Goal: Find specific page/section: Find specific page/section

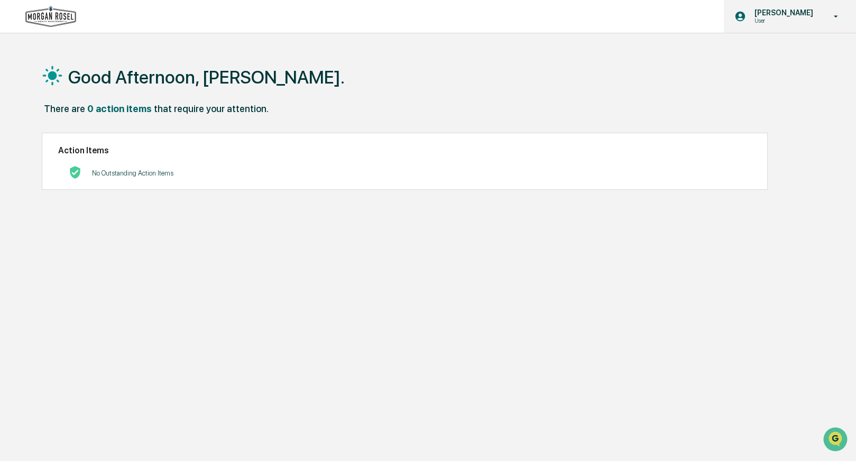
click at [833, 19] on icon at bounding box center [836, 17] width 19 height 10
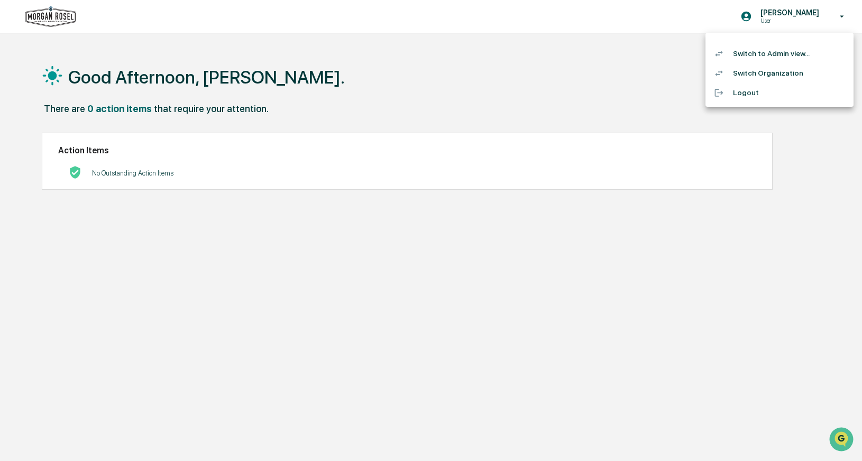
click at [779, 56] on li "Switch to Admin view..." at bounding box center [780, 54] width 148 height 20
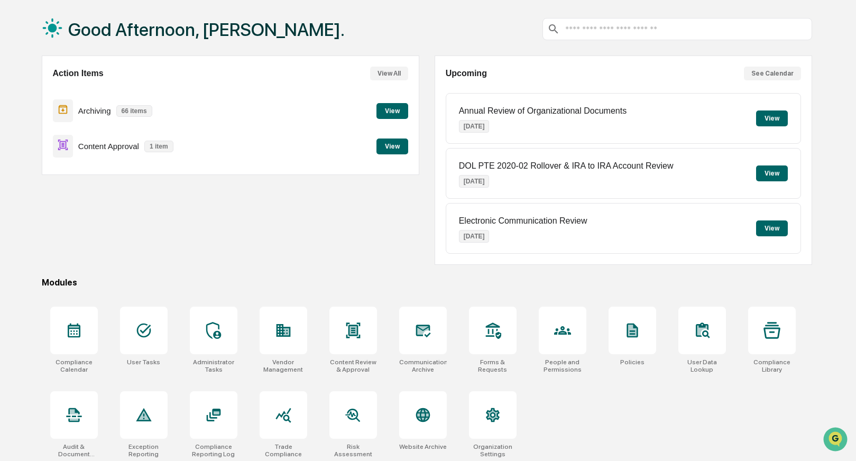
scroll to position [53, 0]
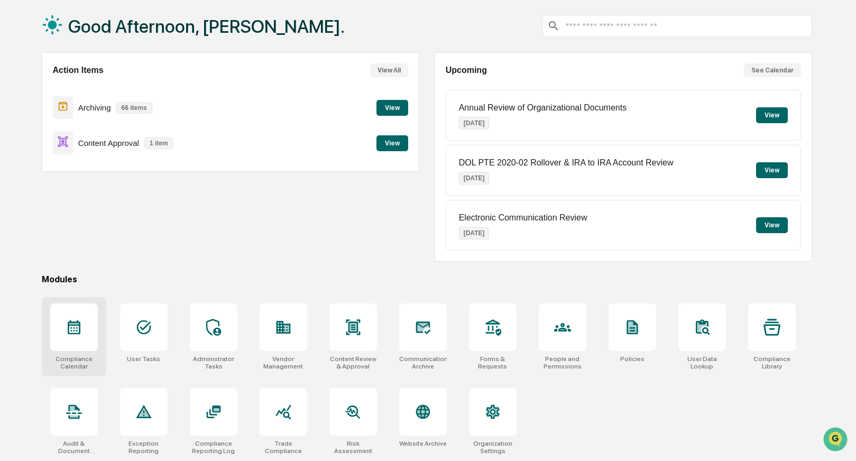
click at [76, 327] on icon at bounding box center [74, 327] width 17 height 17
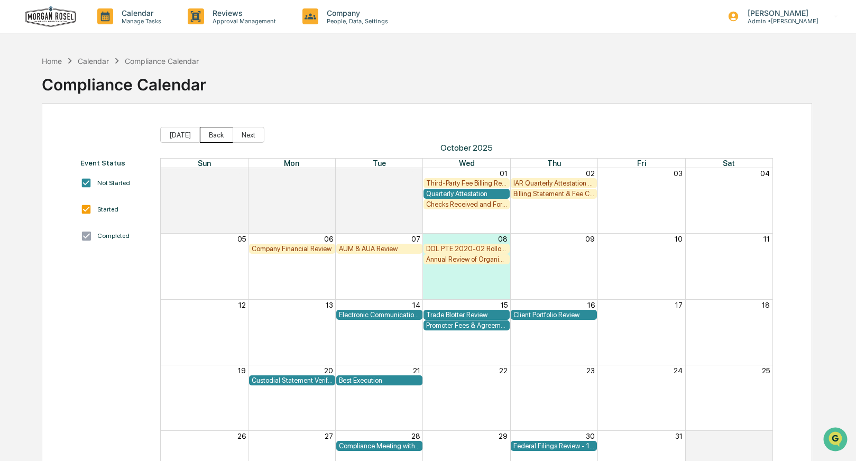
click at [221, 136] on button "Back" at bounding box center [216, 135] width 33 height 16
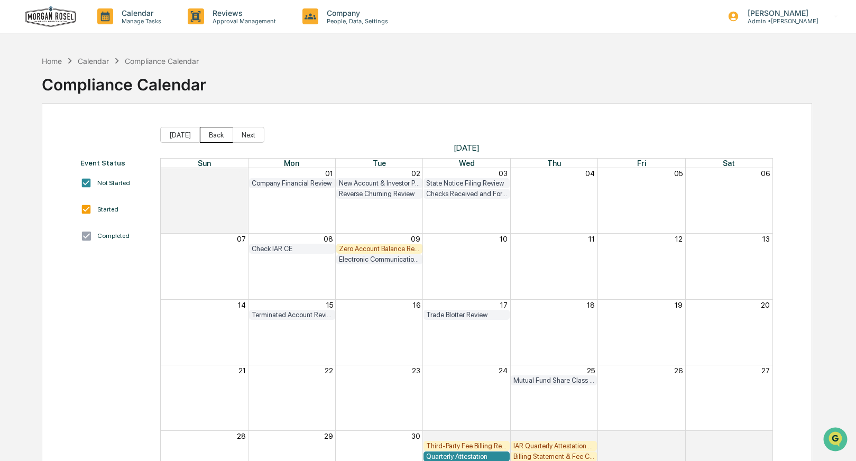
click at [221, 136] on button "Back" at bounding box center [216, 135] width 33 height 16
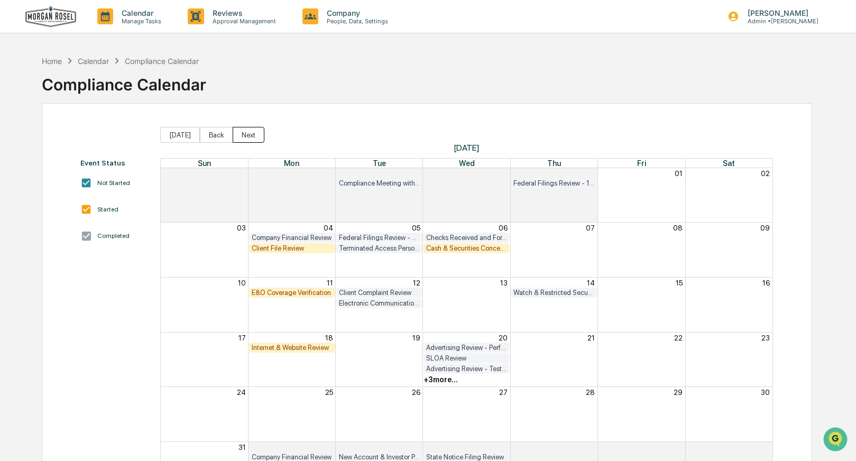
click at [242, 136] on button "Next" at bounding box center [249, 135] width 32 height 16
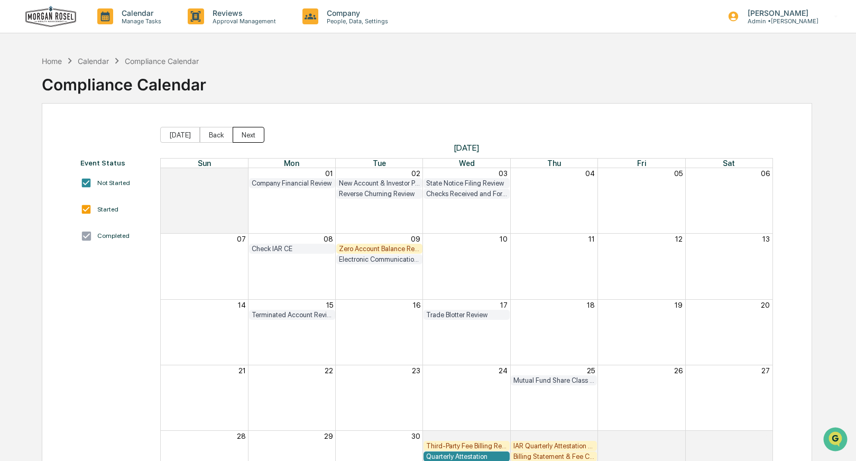
click at [242, 136] on button "Next" at bounding box center [249, 135] width 32 height 16
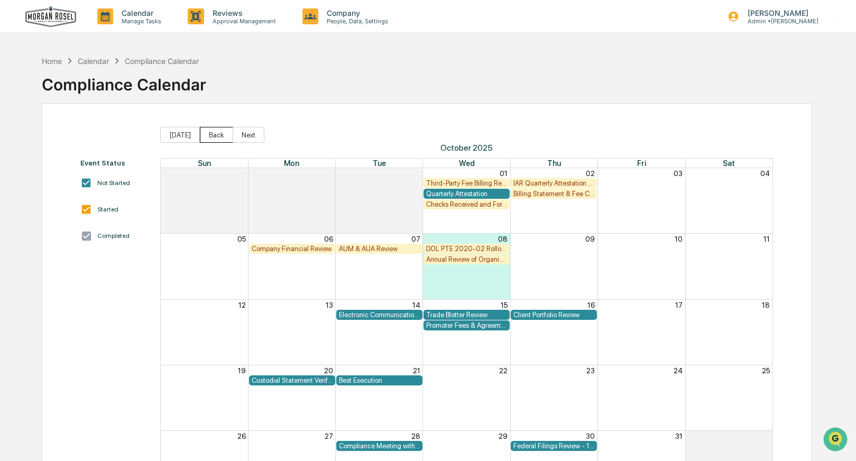
click at [212, 134] on button "Back" at bounding box center [216, 135] width 33 height 16
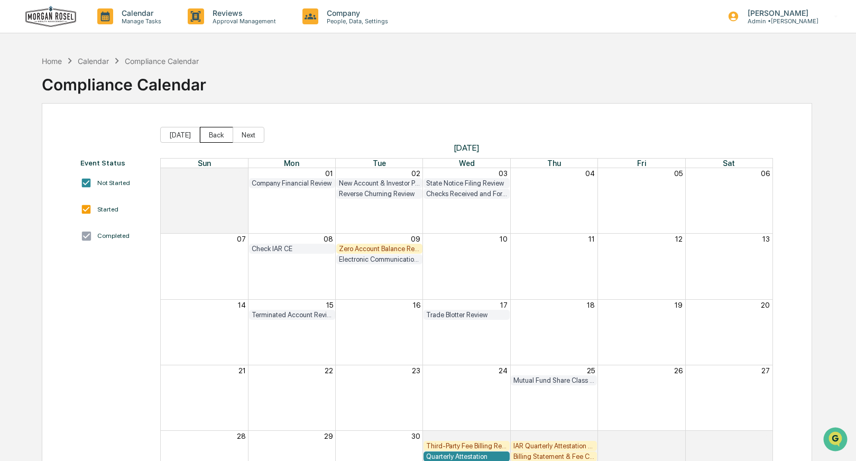
click at [212, 133] on button "Back" at bounding box center [216, 135] width 33 height 16
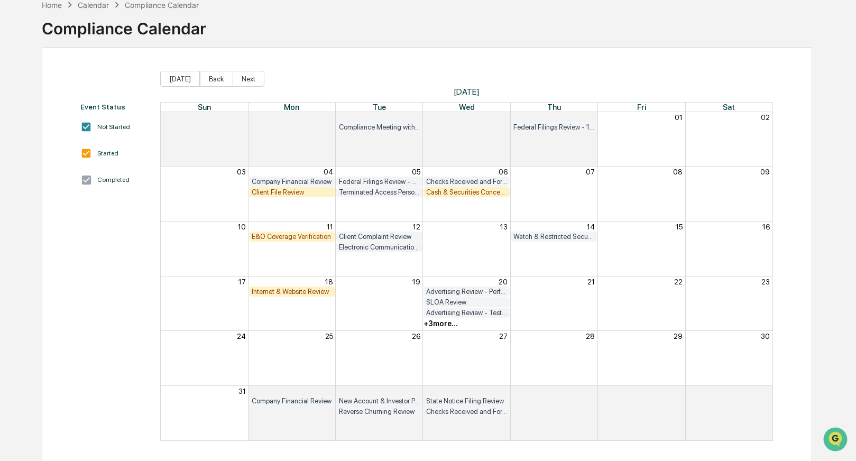
scroll to position [59, 0]
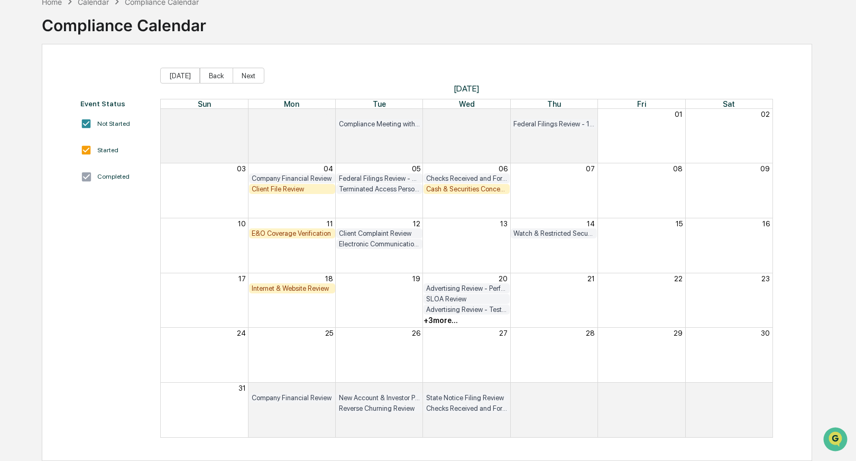
click at [481, 229] on div "Month View" at bounding box center [466, 234] width 87 height 11
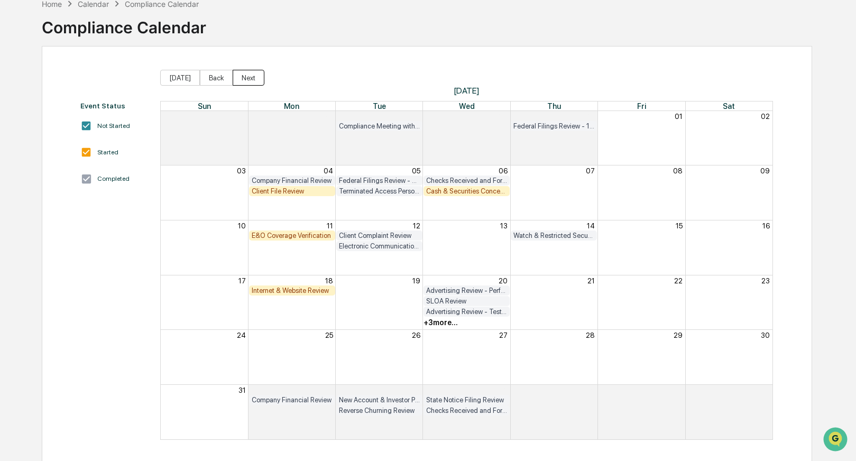
click at [243, 75] on button "Next" at bounding box center [249, 78] width 32 height 16
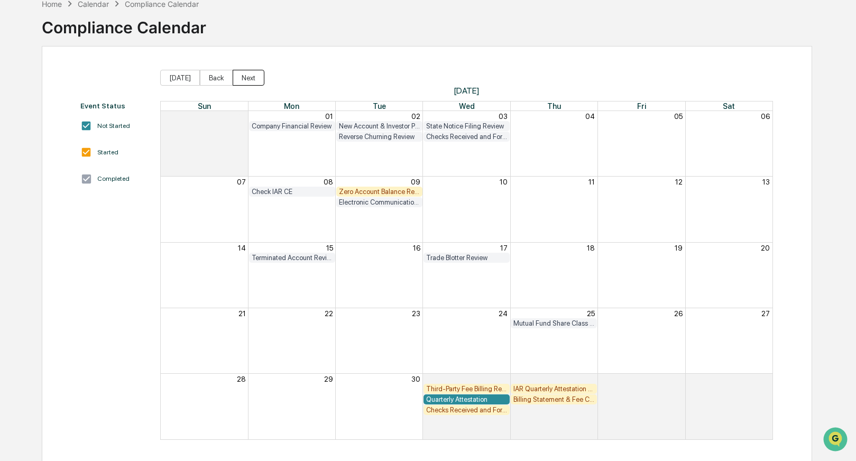
click at [245, 77] on button "Next" at bounding box center [249, 78] width 32 height 16
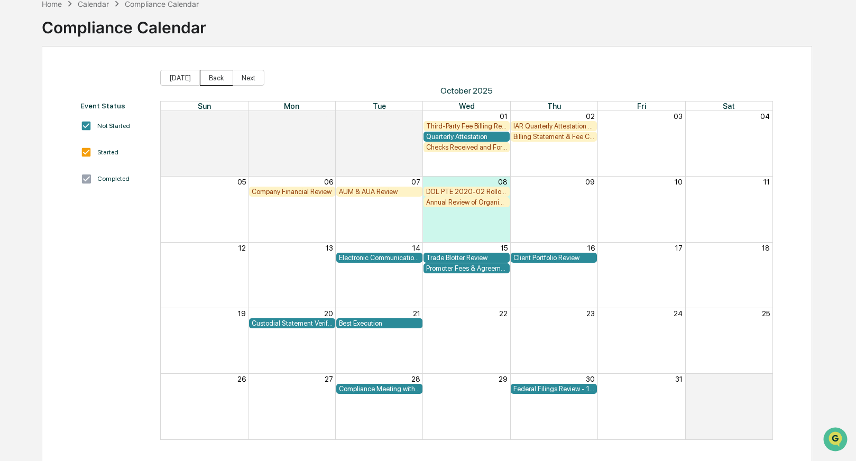
click at [210, 77] on button "Back" at bounding box center [216, 78] width 33 height 16
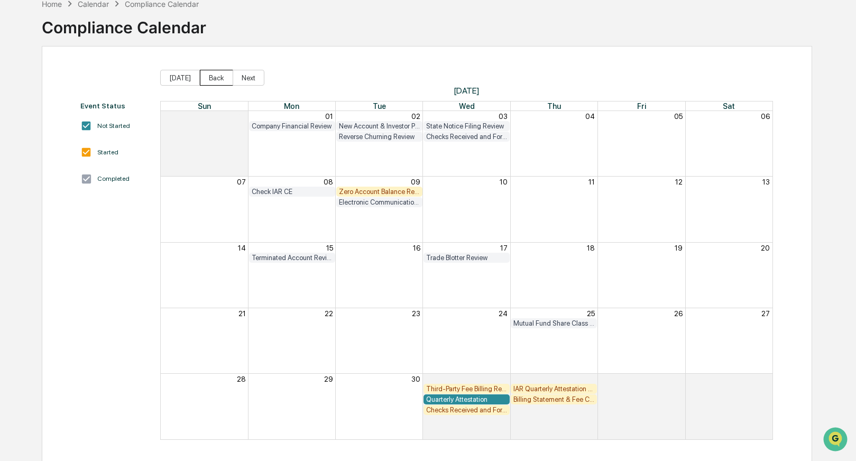
click at [210, 77] on button "Back" at bounding box center [216, 78] width 33 height 16
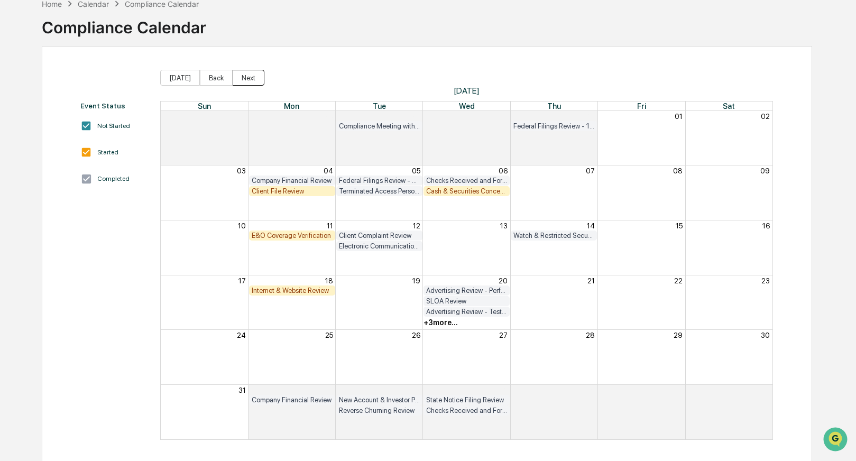
click at [247, 81] on button "Next" at bounding box center [249, 78] width 32 height 16
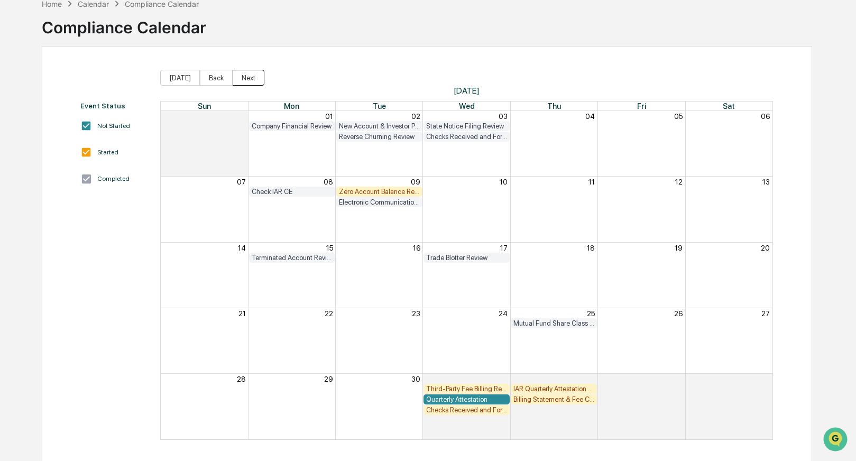
click at [247, 81] on button "Next" at bounding box center [249, 78] width 32 height 16
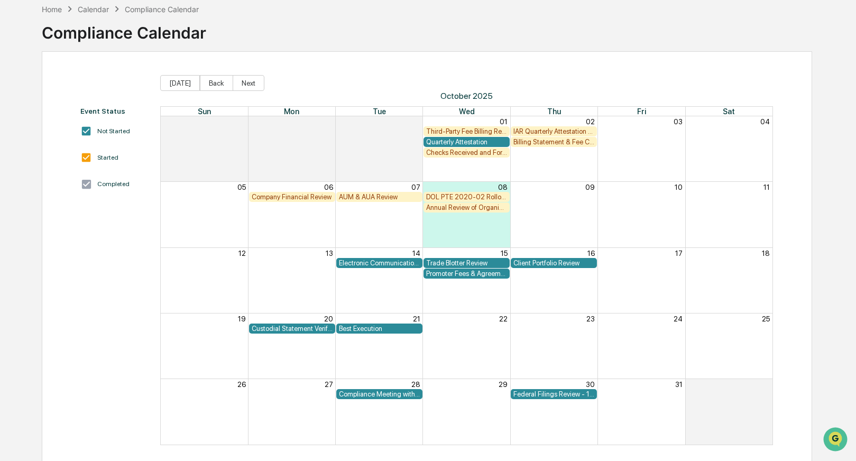
scroll to position [59, 0]
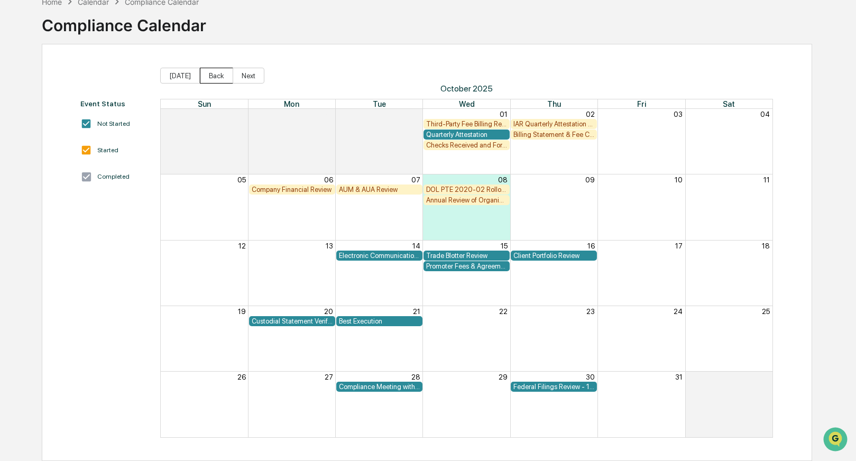
click at [214, 76] on button "Back" at bounding box center [216, 76] width 33 height 16
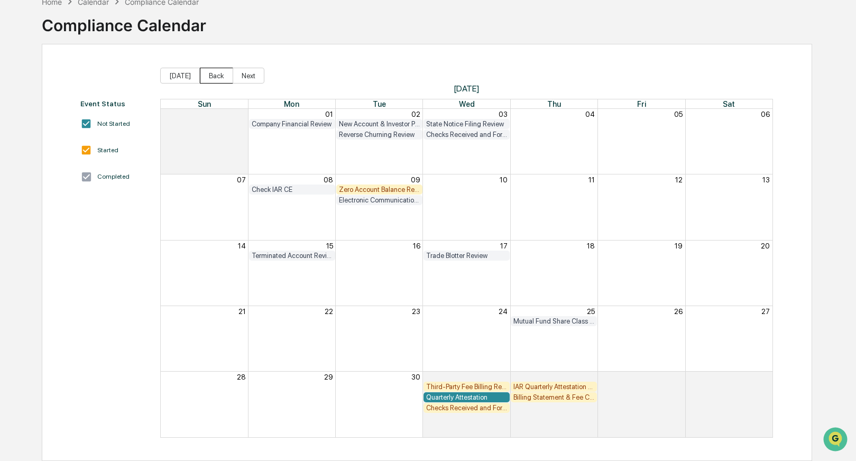
click at [214, 76] on button "Back" at bounding box center [216, 76] width 33 height 16
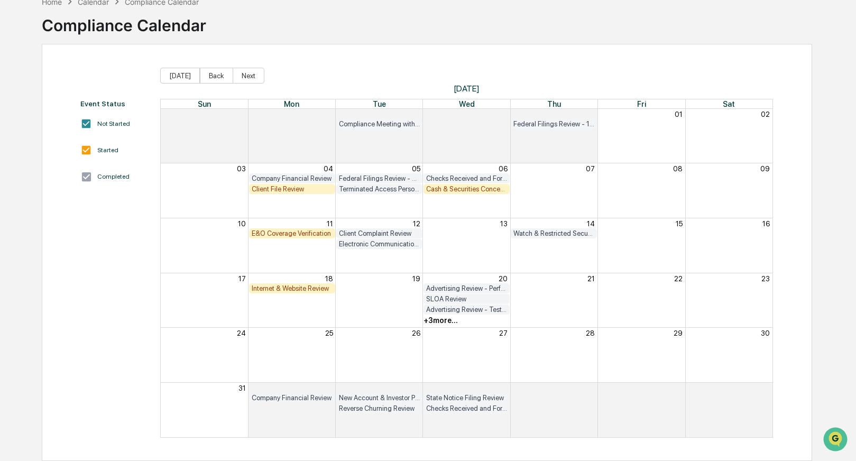
click at [450, 320] on div "+ 3 more..." at bounding box center [441, 320] width 34 height 8
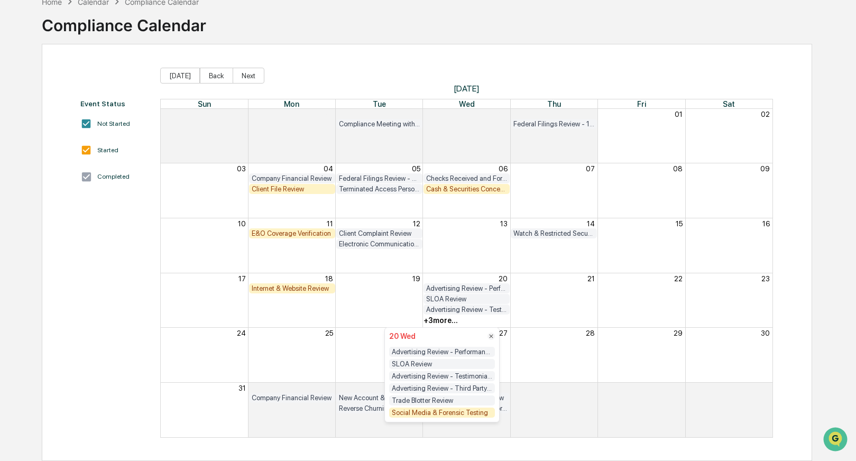
click at [551, 285] on div "Internet & Website Review Advertising Review - Performance Advertising" at bounding box center [467, 289] width 612 height 11
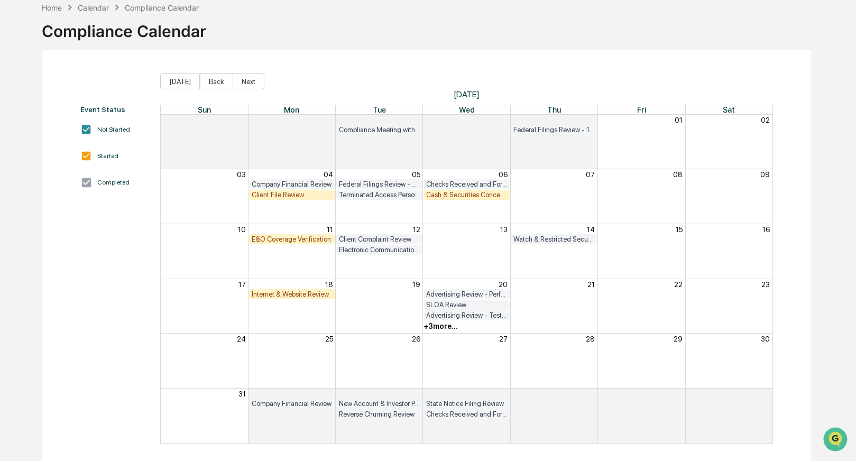
scroll to position [53, 0]
click at [251, 83] on button "Next" at bounding box center [249, 82] width 32 height 16
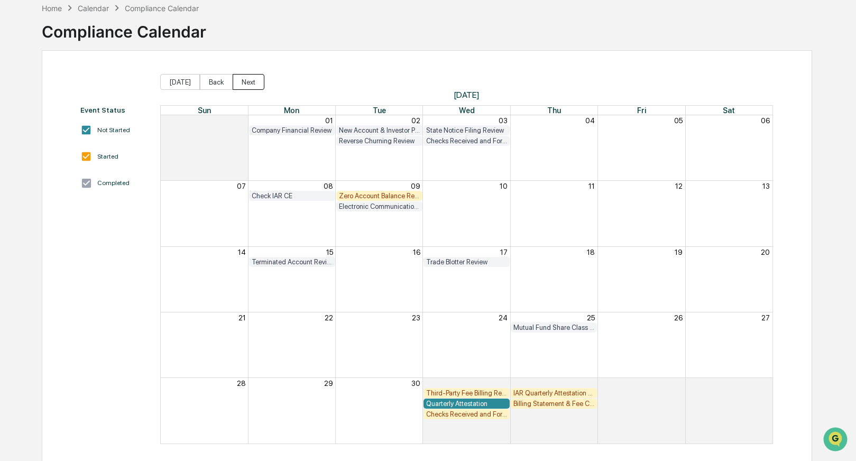
click at [251, 83] on button "Next" at bounding box center [249, 82] width 32 height 16
